Goal: Task Accomplishment & Management: Complete application form

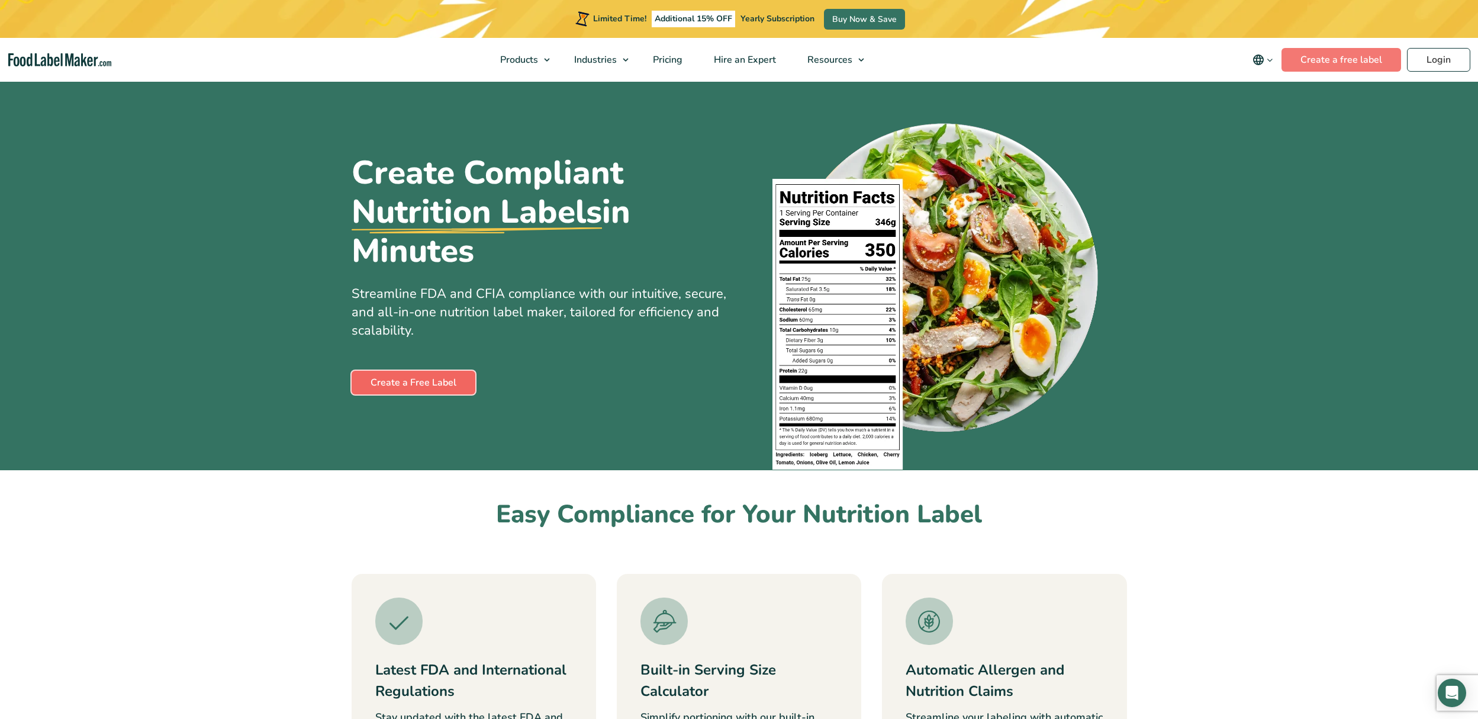
click at [436, 385] on link "Create a Free Label" at bounding box center [414, 383] width 124 height 24
click at [407, 380] on link "Create a Free Label" at bounding box center [414, 383] width 124 height 24
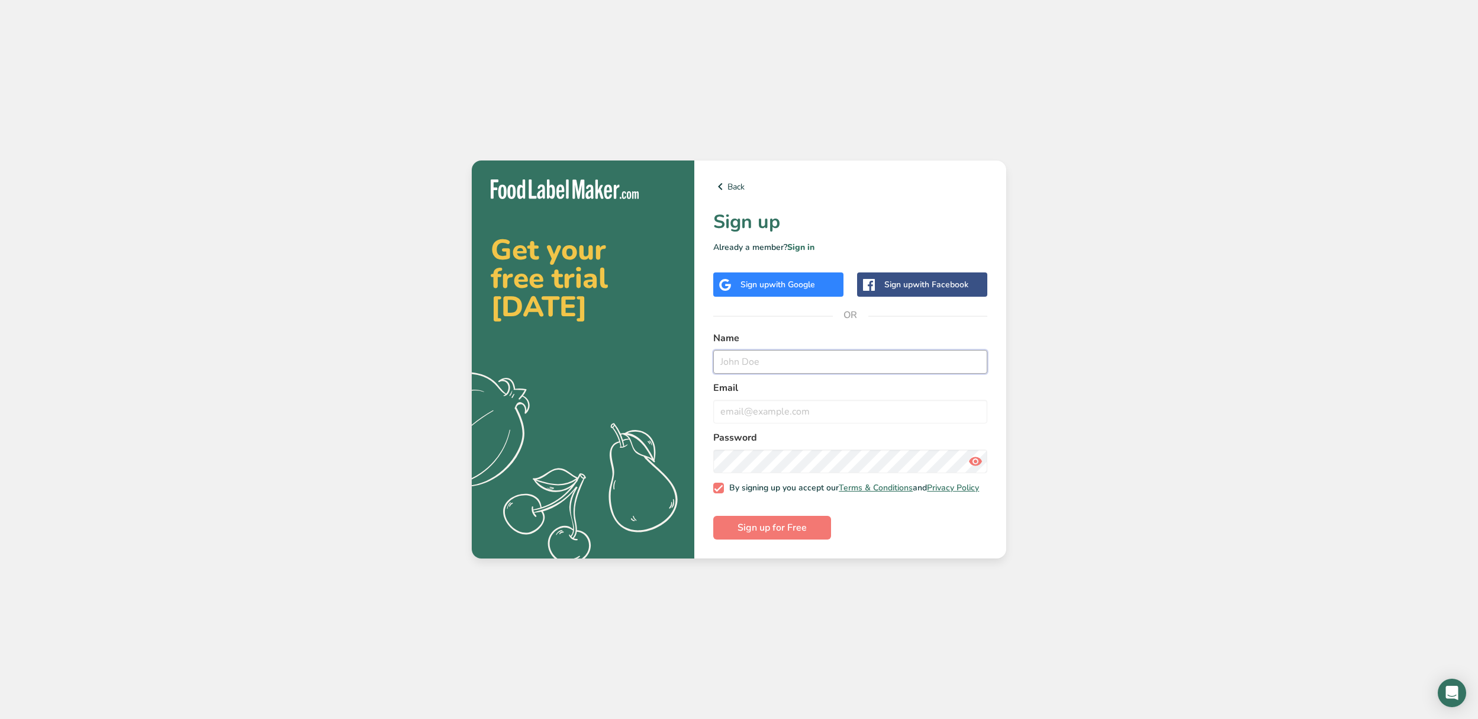
click at [772, 367] on input "text" at bounding box center [850, 362] width 274 height 24
type input "[PERSON_NAME]"
type input "[PERSON_NAME][EMAIL_ADDRESS][DOMAIN_NAME]"
click at [778, 539] on button "Sign up for Free" at bounding box center [772, 528] width 118 height 24
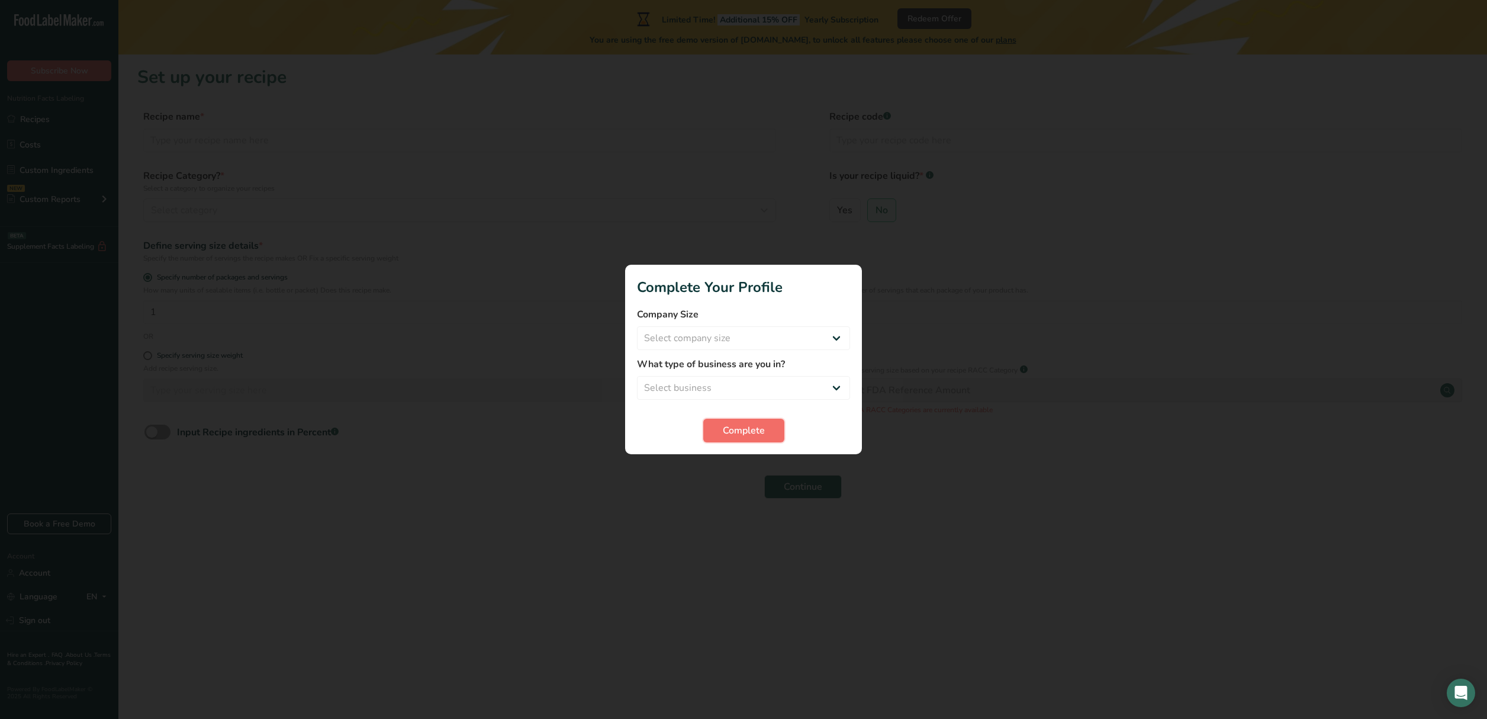
click at [744, 436] on span "Complete" at bounding box center [744, 430] width 42 height 14
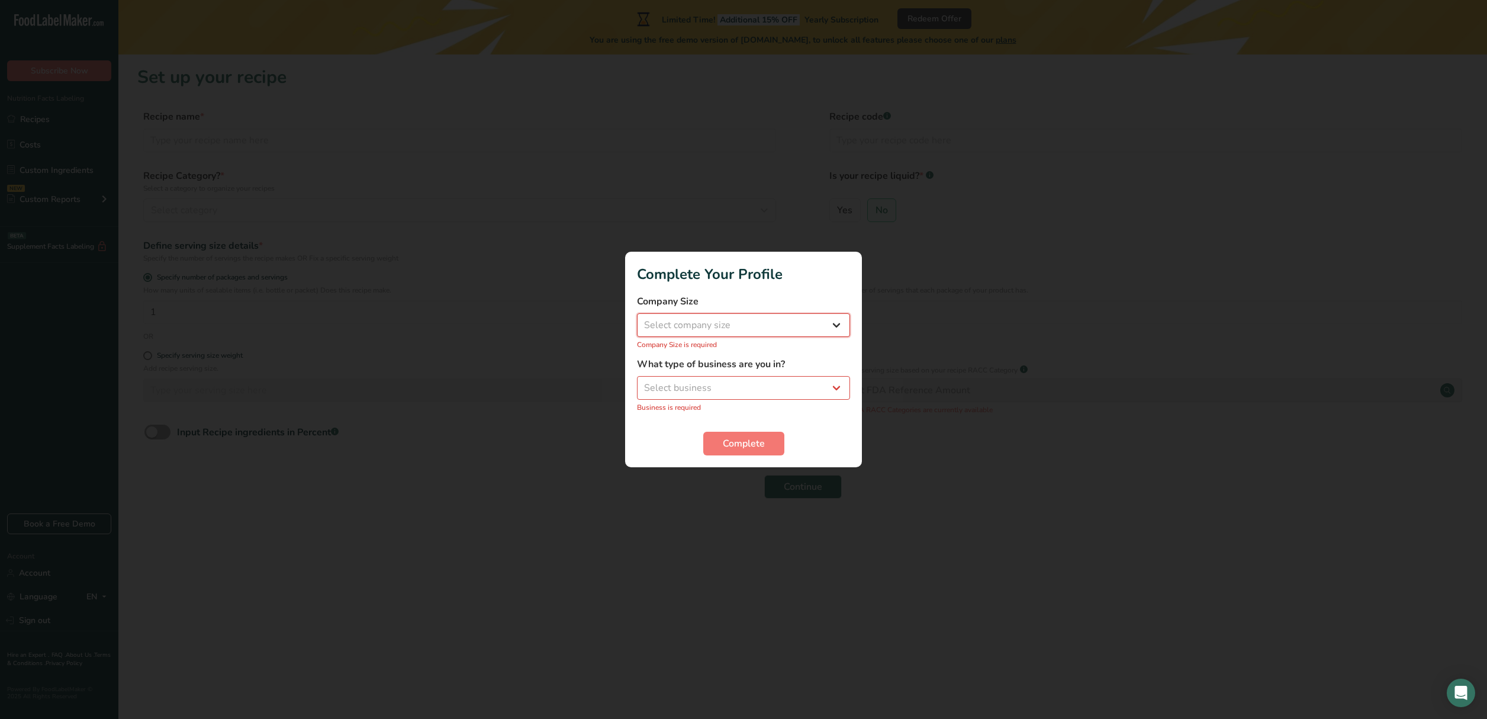
click at [751, 332] on select "Select company size Fewer than 10 Employees 10 to 50 Employees 51 to 500 Employ…" at bounding box center [743, 325] width 213 height 24
click at [637, 320] on select "Select company size Fewer than 10 Employees 10 to 50 Employees 51 to 500 Employ…" at bounding box center [743, 325] width 213 height 24
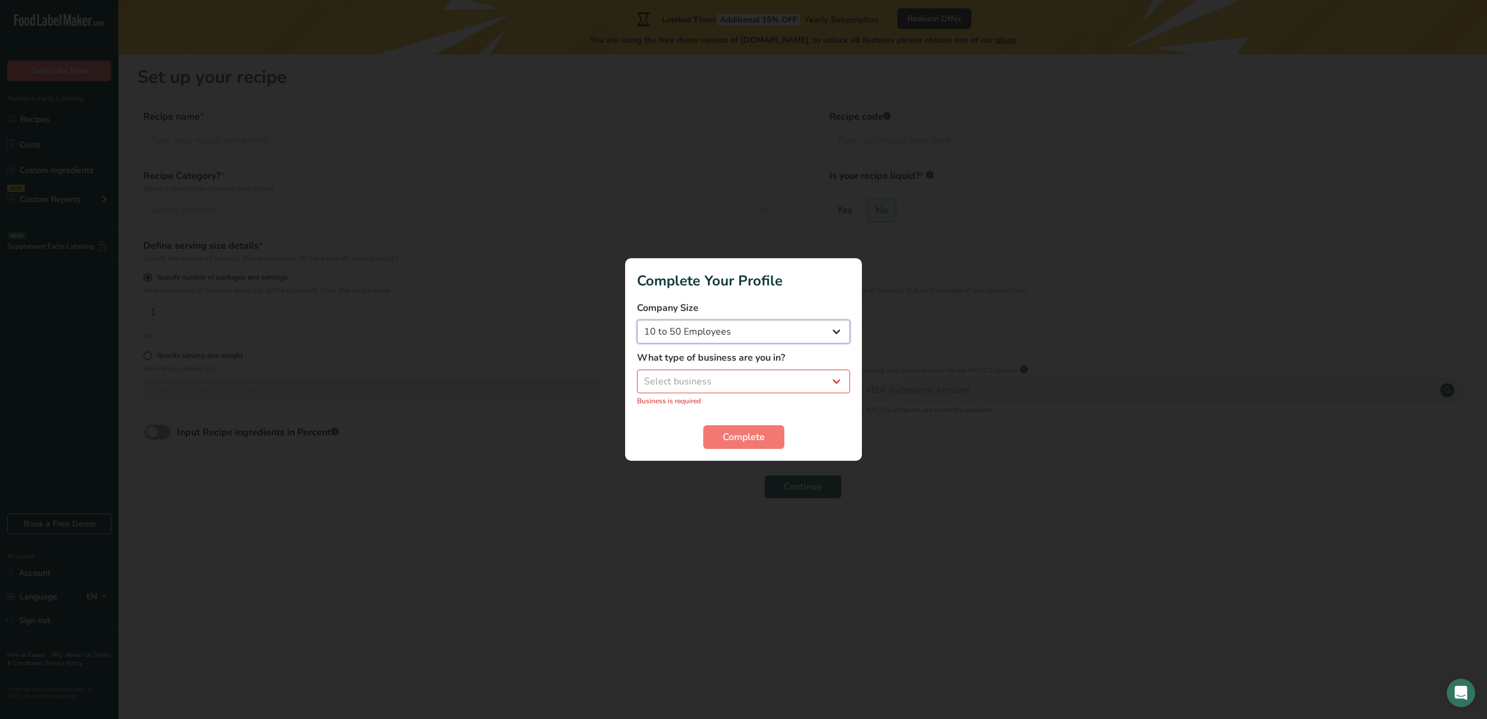
click at [750, 329] on select "Fewer than 10 Employees 10 to 50 Employees 51 to 500 Employees Over 500 Employe…" at bounding box center [743, 332] width 213 height 24
select select "1"
click at [637, 320] on select "Fewer than 10 Employees 10 to 50 Employees 51 to 500 Employees Over 500 Employe…" at bounding box center [743, 332] width 213 height 24
click at [741, 379] on select "Select business Packaged Food Manufacturer Restaurant & Cafe Bakery Meal Plans …" at bounding box center [743, 381] width 213 height 24
select select "1"
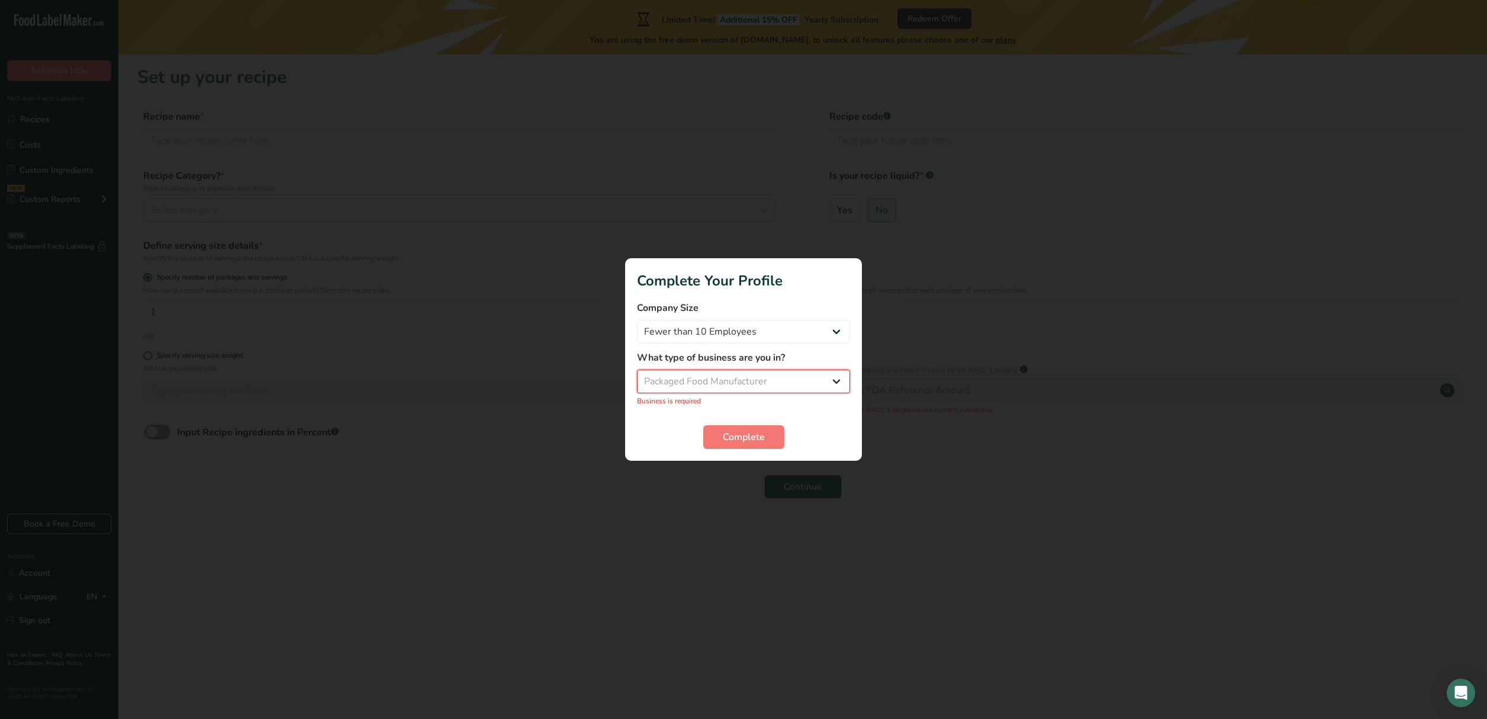
click at [637, 376] on select "Select business Packaged Food Manufacturer Restaurant & Cafe Bakery Meal Plans …" at bounding box center [743, 381] width 213 height 24
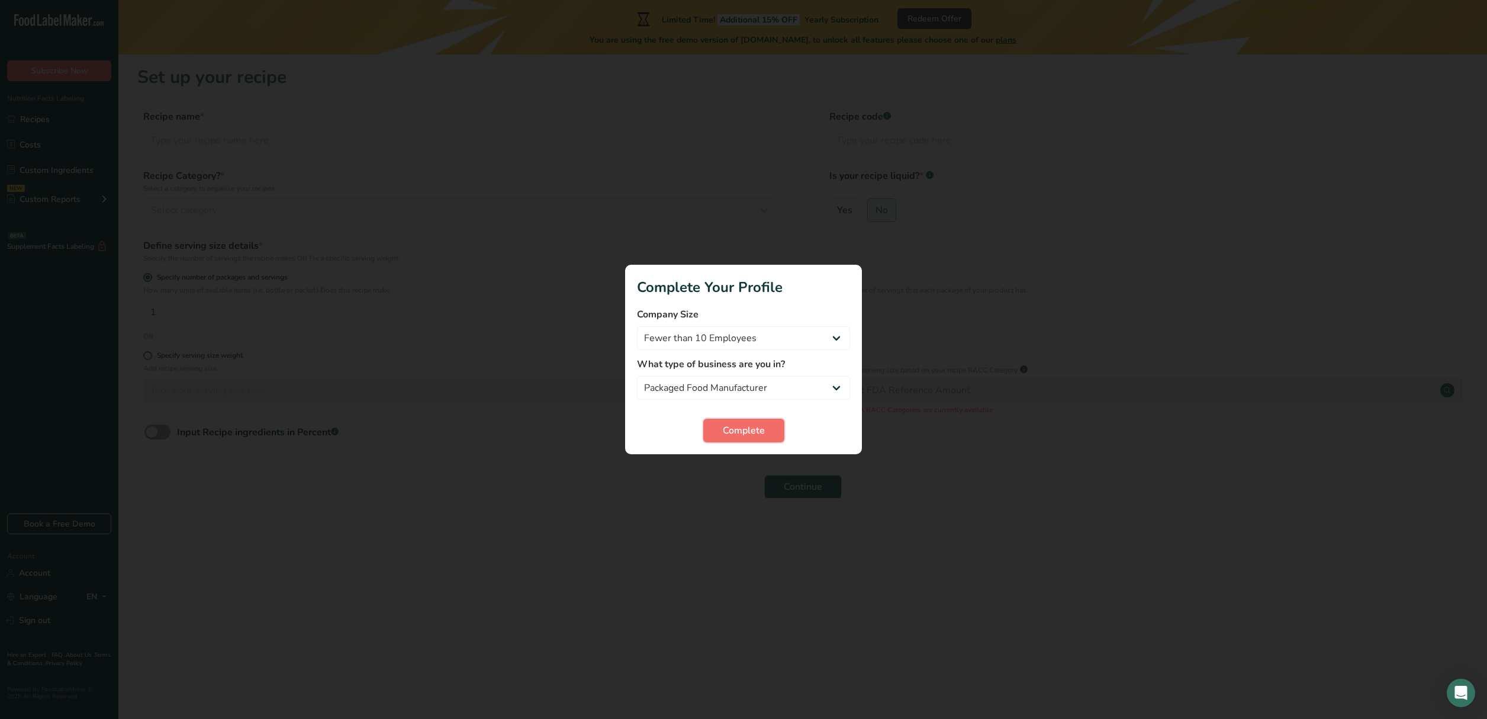
click at [750, 435] on span "Complete" at bounding box center [744, 430] width 42 height 14
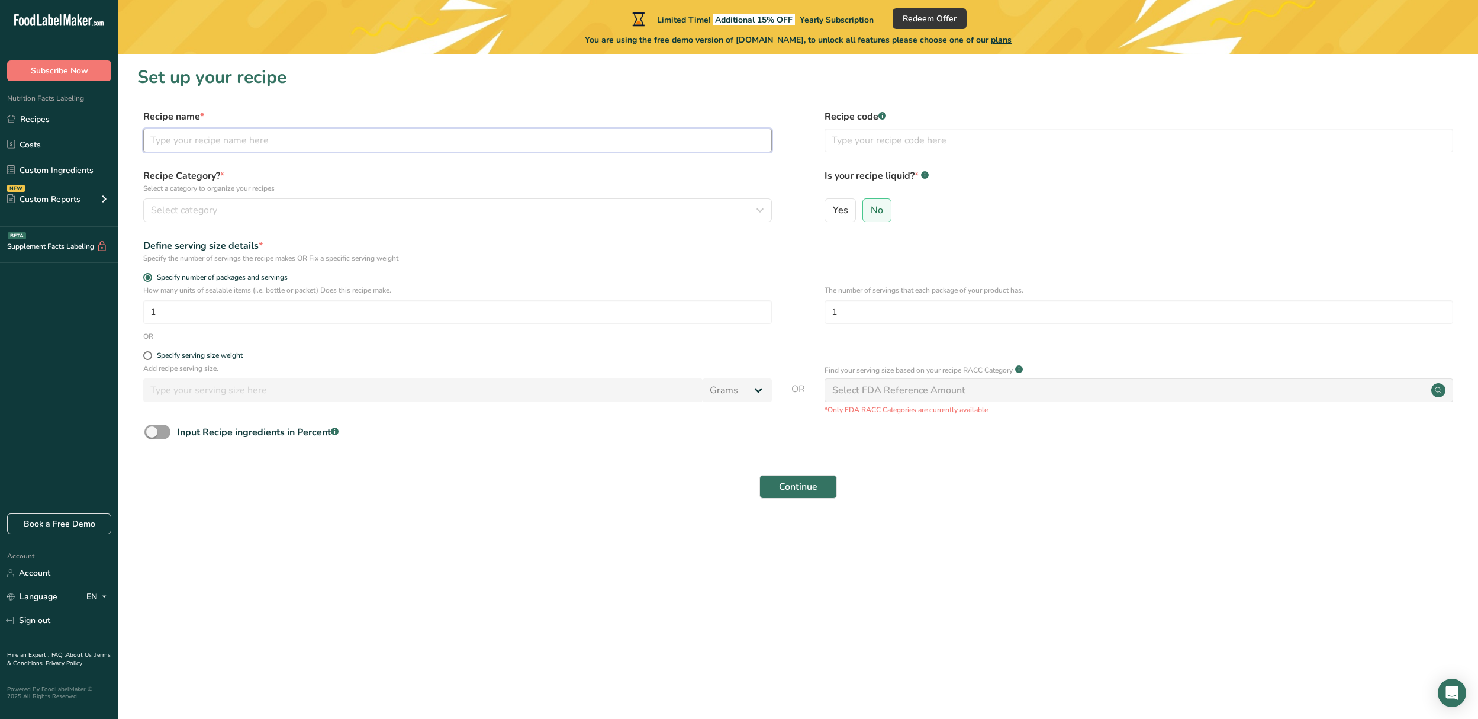
click at [218, 139] on input "text" at bounding box center [457, 140] width 629 height 24
type input "test"
click at [220, 213] on div "Select category" at bounding box center [454, 210] width 606 height 14
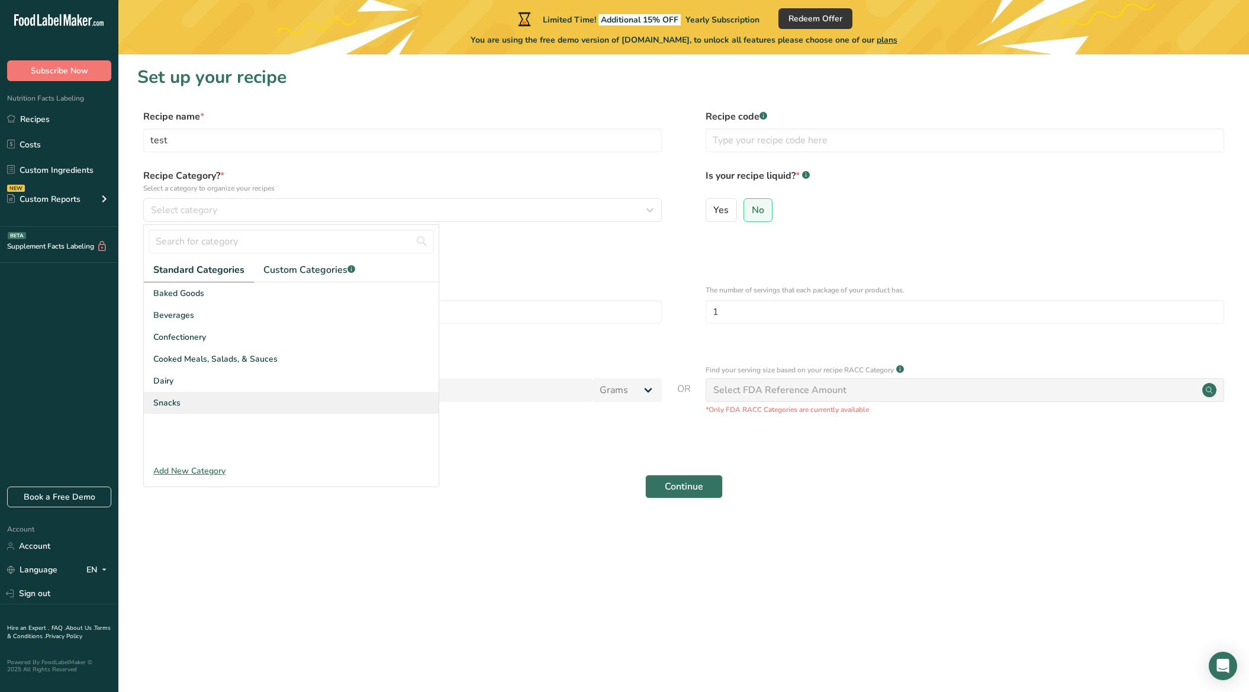
click at [166, 410] on div "Snacks" at bounding box center [291, 403] width 295 height 22
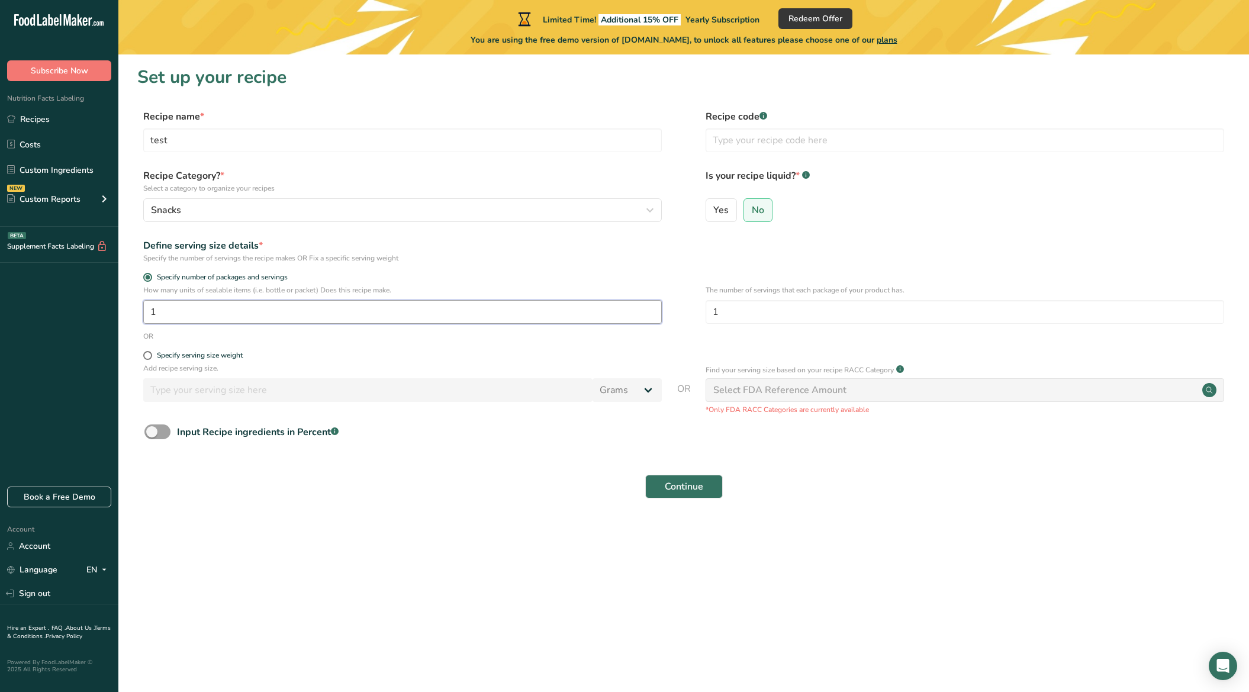
click at [188, 314] on input "1" at bounding box center [402, 312] width 519 height 24
type input "5"
click at [148, 353] on span at bounding box center [147, 355] width 9 height 9
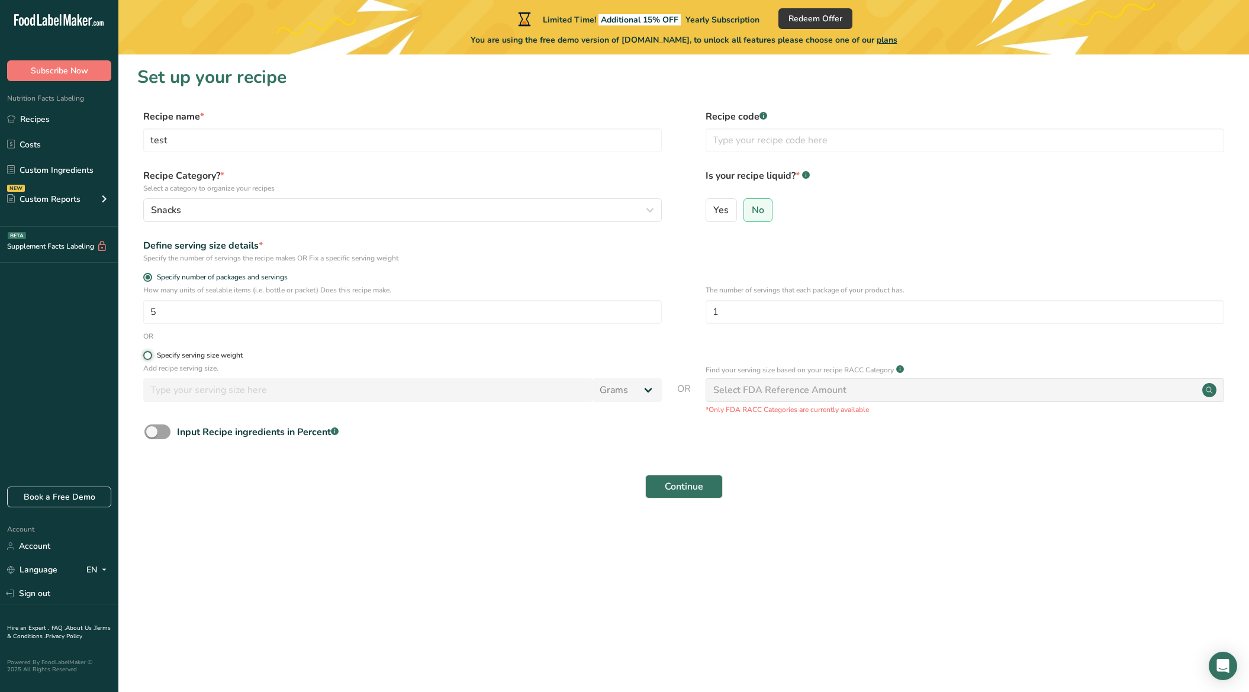
click at [148, 353] on input "Specify serving size weight" at bounding box center [147, 356] width 8 height 8
radio input "true"
radio input "false"
click at [204, 388] on input "number" at bounding box center [367, 390] width 449 height 24
click at [143, 277] on span at bounding box center [147, 277] width 9 height 9
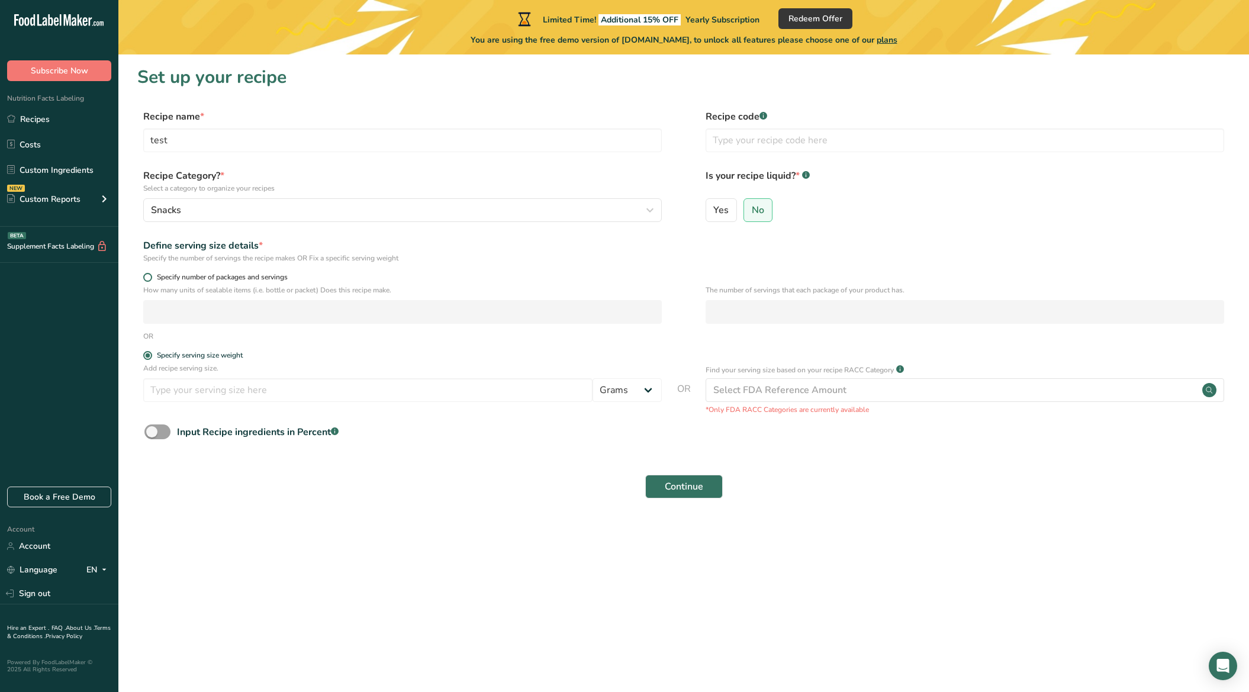
click at [143, 277] on input "Specify number of packages and servings" at bounding box center [147, 278] width 8 height 8
radio input "true"
radio input "false"
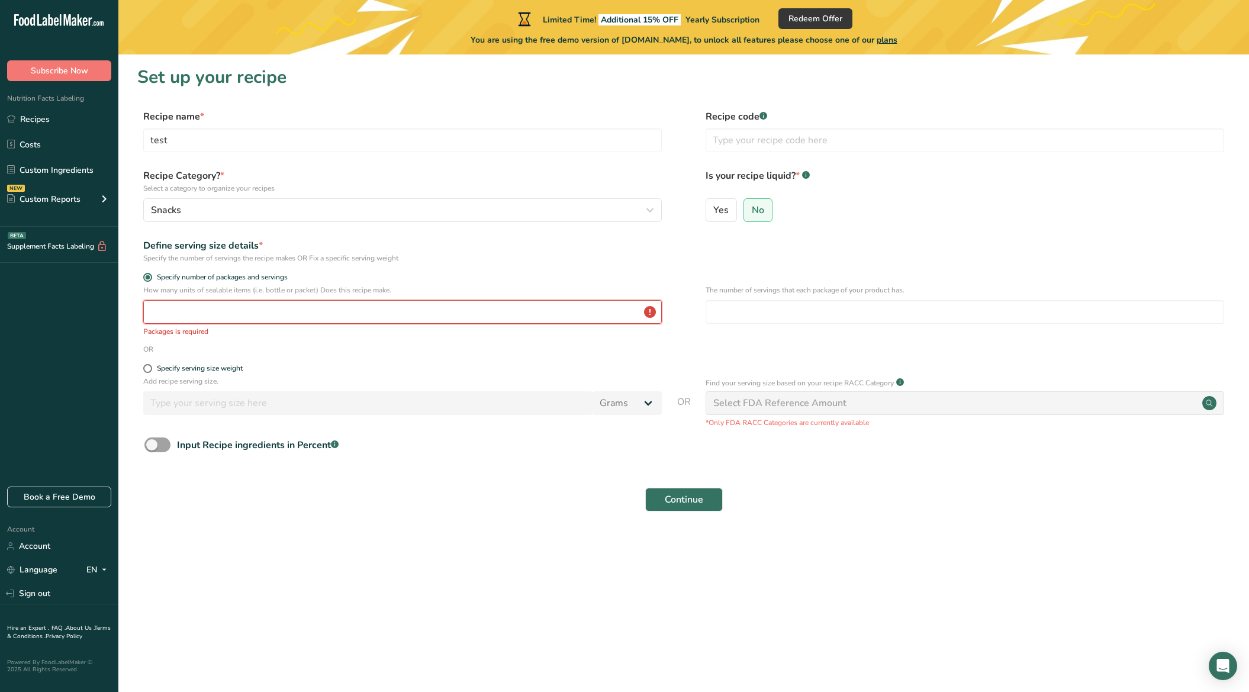
click at [210, 309] on input "number" at bounding box center [402, 312] width 519 height 24
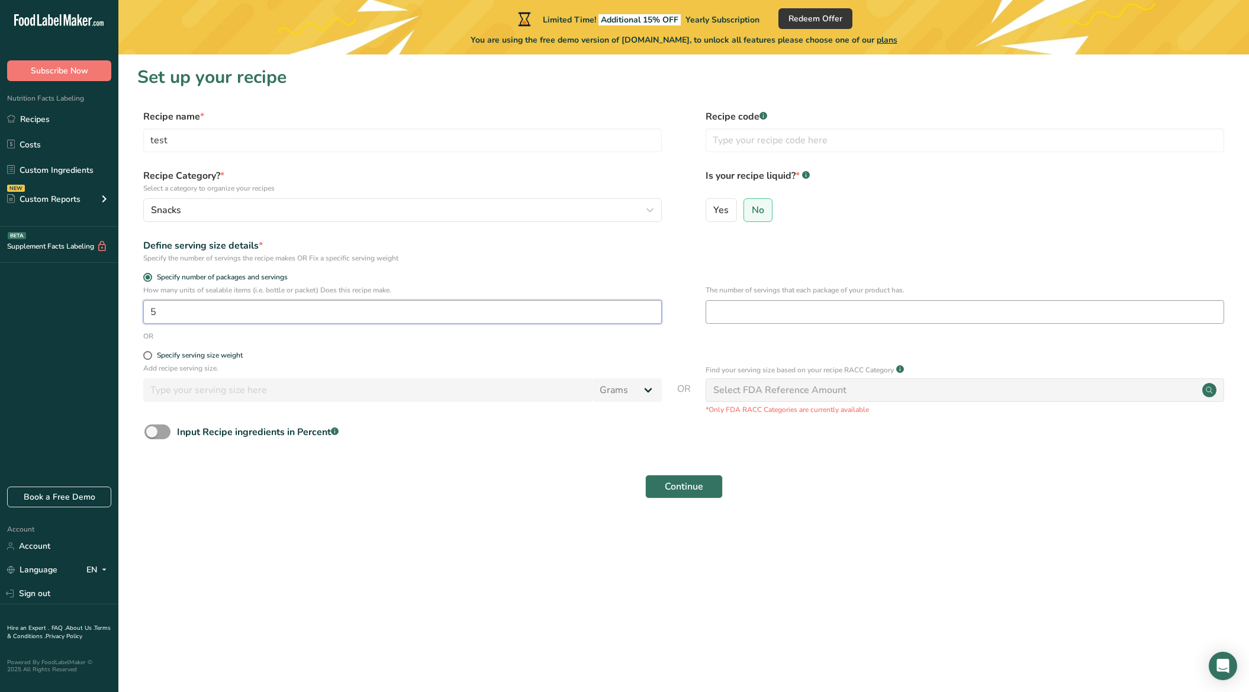
type input "5"
click at [737, 317] on input "number" at bounding box center [965, 312] width 519 height 24
click at [308, 314] on input "5" at bounding box center [402, 312] width 519 height 24
